Goal: Navigation & Orientation: Find specific page/section

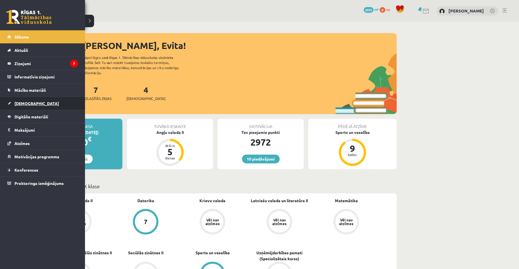
click at [20, 101] on span "[DEMOGRAPHIC_DATA]" at bounding box center [36, 103] width 44 height 5
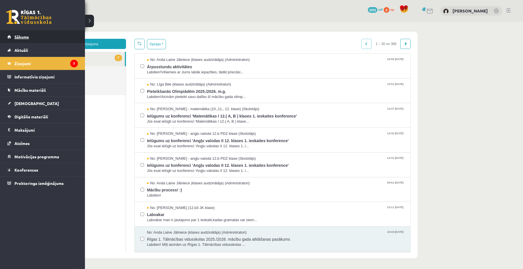
click at [17, 34] on span "Sākums" at bounding box center [21, 36] width 14 height 5
